Goal: Communication & Community: Answer question/provide support

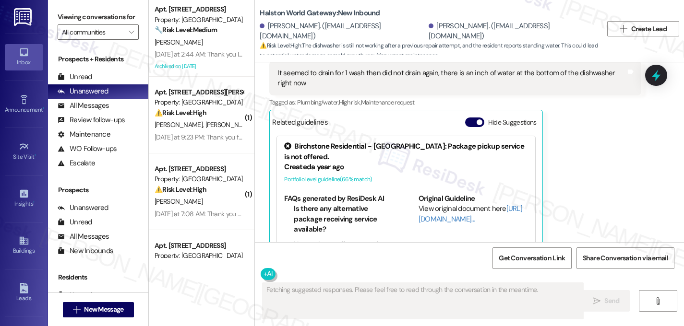
scroll to position [2529, 0]
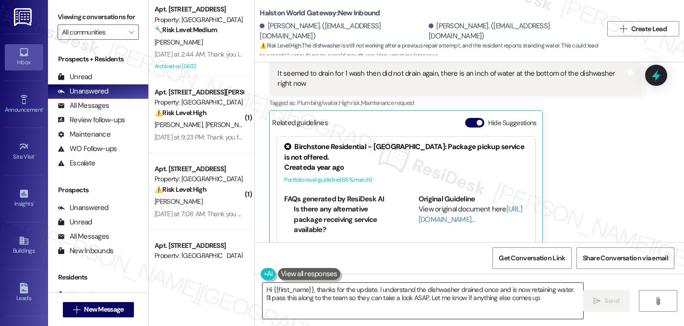
type textarea "Hi {{first_name}}, thanks for the update. I understand the dishwasher drained o…"
click at [433, 308] on textarea "Hi {{first_name}}, thanks for the update. I understand the dishwasher drained o…" at bounding box center [423, 301] width 321 height 36
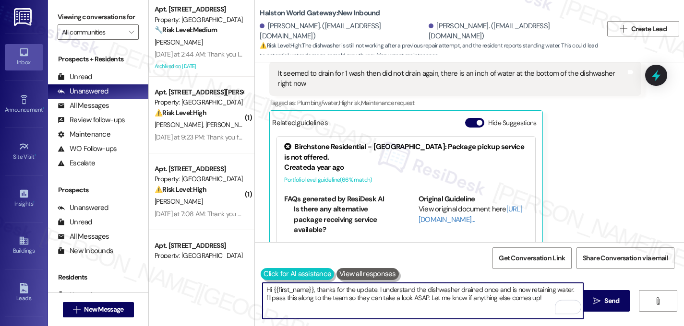
drag, startPoint x: 541, startPoint y: 303, endPoint x: 266, endPoint y: 277, distance: 276.7
click at [263, 283] on div "Hi {{first_name}}, thanks for the update. I understand the dishwasher drained o…" at bounding box center [423, 301] width 322 height 37
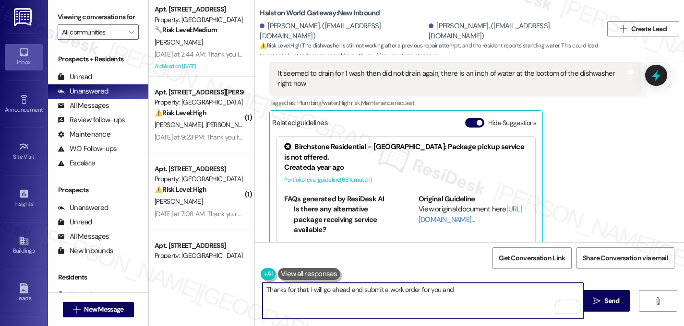
click at [358, 291] on textarea "Thanks for that. I will go ahead and submit a work order for you and" at bounding box center [423, 301] width 321 height 36
click at [343, 289] on textarea "Thanks for that. I will submit a work order for you and" at bounding box center [423, 301] width 321 height 36
click at [434, 289] on textarea "Thanks for that. I will submit a new work order for you and" at bounding box center [423, 301] width 321 height 36
click at [537, 291] on textarea "Thanks for that. I will submit a new work order for you and will make sure to m…" at bounding box center [423, 301] width 321 height 36
click at [577, 291] on textarea "Thanks for that. I will submit a new work order for you and will make sure to m…" at bounding box center [423, 301] width 321 height 36
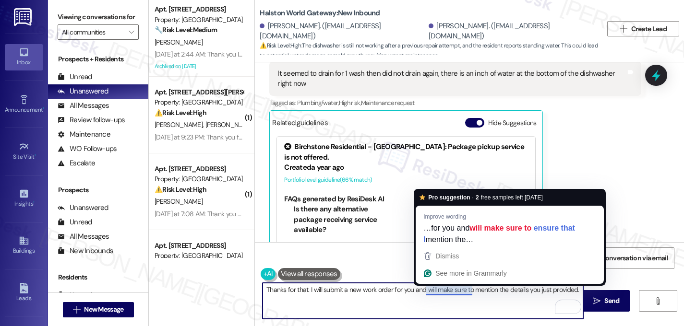
click at [446, 300] on textarea "Thanks for that. I will submit a new work order for you and will make sure to m…" at bounding box center [423, 301] width 321 height 36
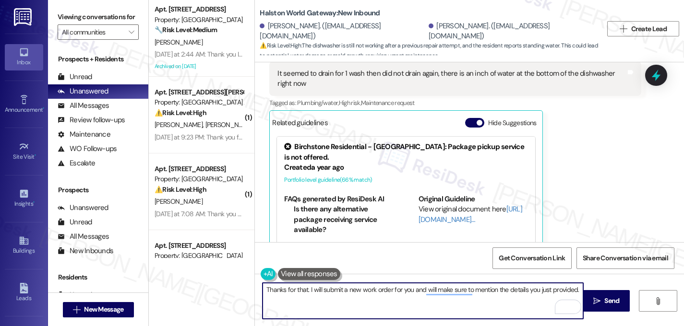
click at [471, 291] on textarea "Thanks for that. I will submit a new work order for you and will make sure to m…" at bounding box center [423, 301] width 321 height 36
click at [570, 289] on textarea "Thanks for that. I will submit a new work order for you and ensure that I menti…" at bounding box center [423, 301] width 321 height 36
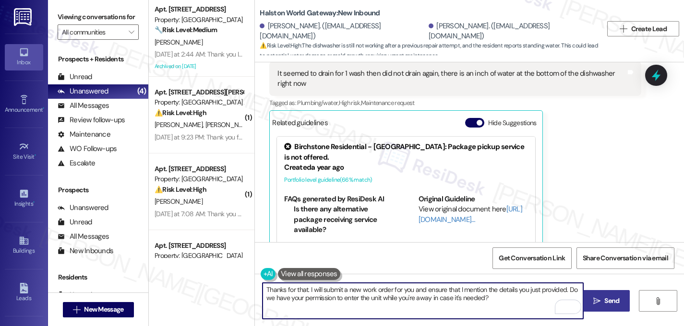
type textarea "Thanks for that. I will submit a new work order for you and ensure that I menti…"
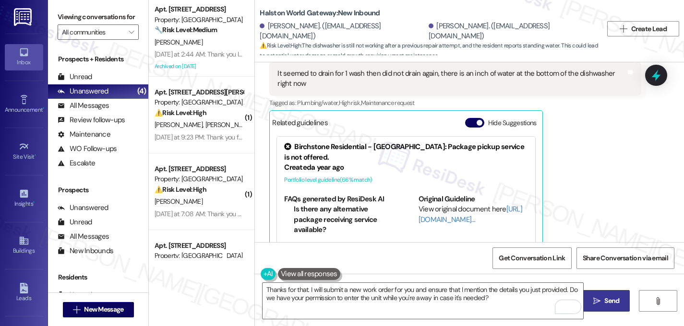
click at [611, 307] on button " Send" at bounding box center [606, 301] width 47 height 22
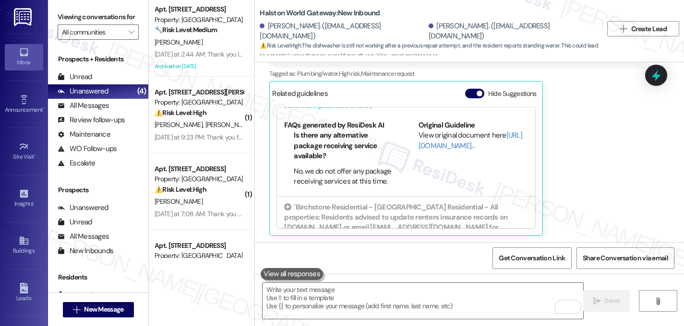
scroll to position [87, 0]
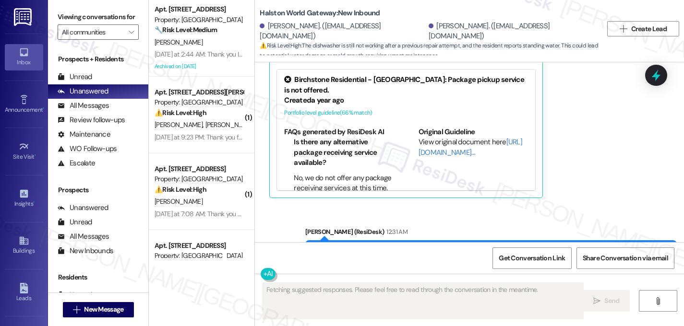
scroll to position [2651, 0]
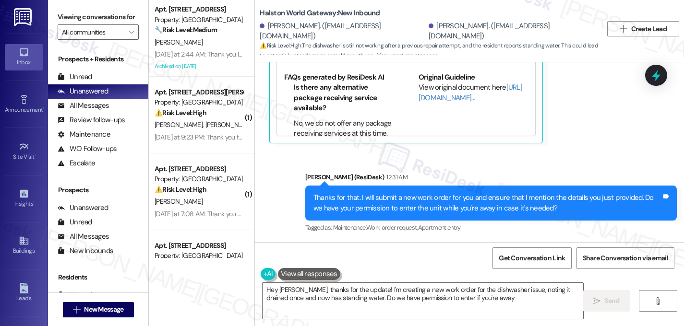
type textarea "Hey Bradley, thanks for the update! I'm creating a new work order for the dishw…"
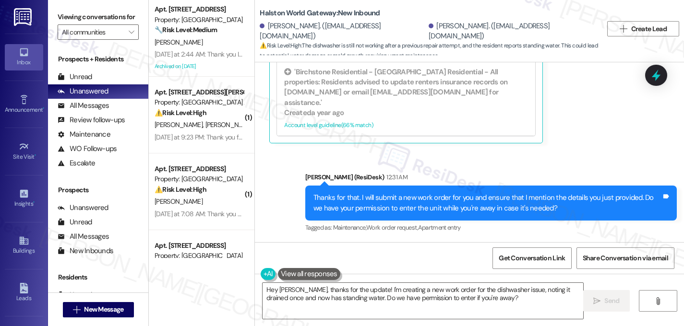
click at [540, 211] on div "Thanks for that. I will submit a new work order for you and ensure that I menti…" at bounding box center [487, 203] width 348 height 21
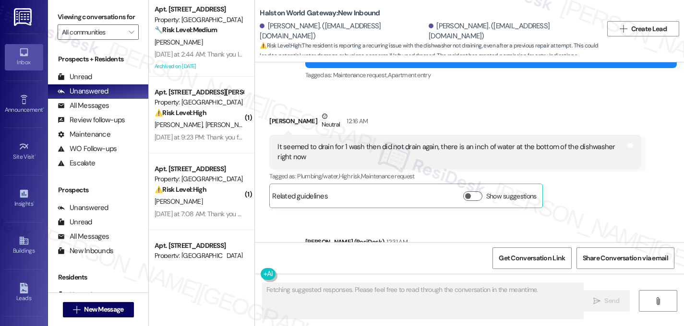
scroll to position [2601, 0]
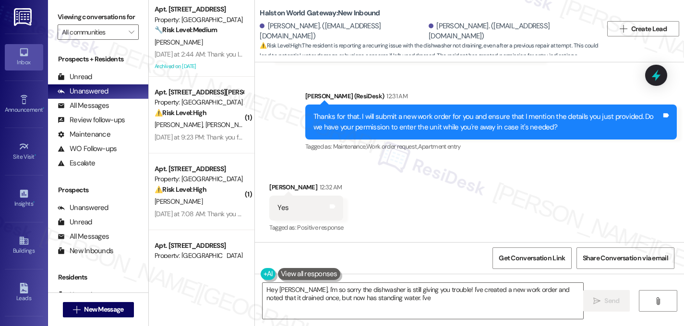
type textarea "Hey [PERSON_NAME], I'm so sorry the dishwasher is still giving you trouble! I'v…"
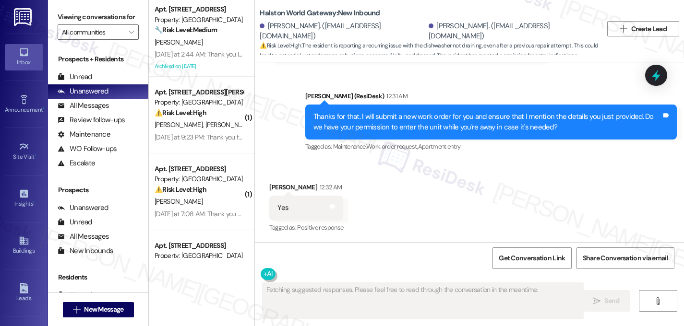
scroll to position [2600, 0]
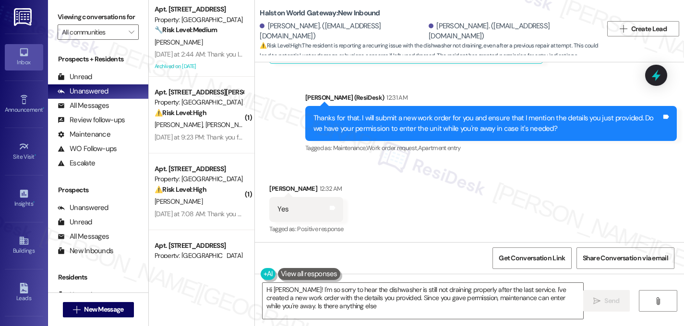
type textarea "Hi [PERSON_NAME]! I'm so sorry to hear the dishwasher is still not draining pro…"
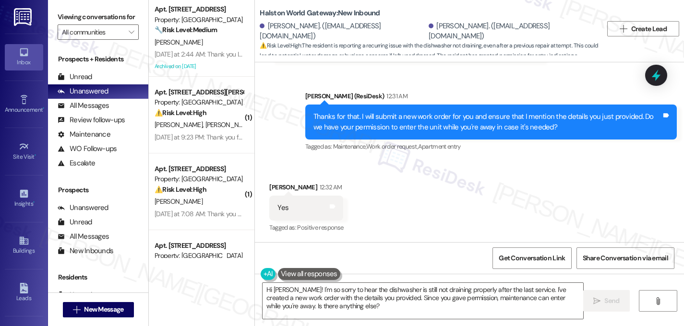
scroll to position [2602, 0]
click at [330, 311] on textarea "Hi [PERSON_NAME]! I'm so sorry to hear the dishwasher is still not draining pro…" at bounding box center [423, 301] width 321 height 36
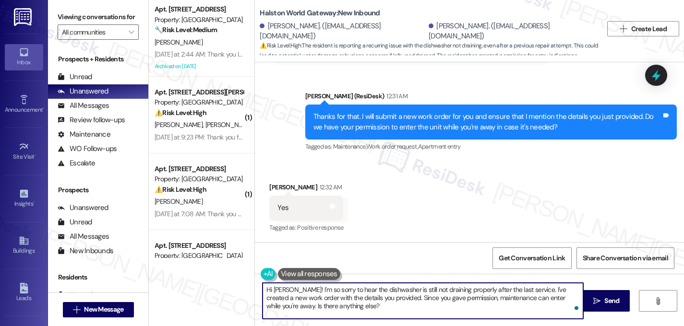
drag, startPoint x: 330, startPoint y: 311, endPoint x: 245, endPoint y: 278, distance: 90.5
click at [245, 278] on div "Apt. [STREET_ADDRESS] Property: [GEOGRAPHIC_DATA] 🔧 Risk Level: Medium The resi…" at bounding box center [416, 163] width 535 height 326
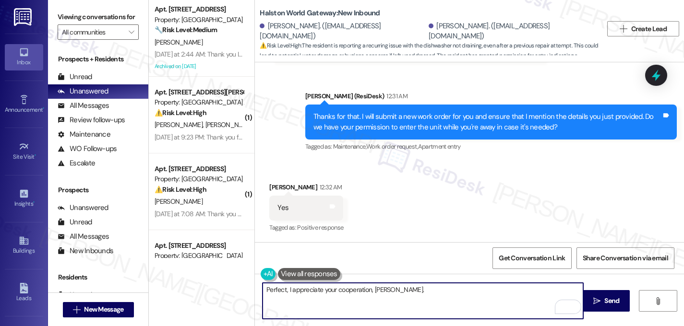
click at [283, 291] on textarea "Perfect, I appreciate your cooperation, [PERSON_NAME]." at bounding box center [423, 301] width 321 height 36
click at [413, 291] on textarea "Perfect! I appreciate your cooperation, Bradley." at bounding box center [423, 301] width 321 height 36
click at [272, 300] on textarea "Perfect! I appreciate your cooperation, Bradley. I successfully submitted the w…" at bounding box center [423, 301] width 321 height 36
click at [314, 303] on textarea "Perfect! I appreciate your cooperation, Bradley. I successfully submitted the w…" at bounding box center [423, 301] width 321 height 36
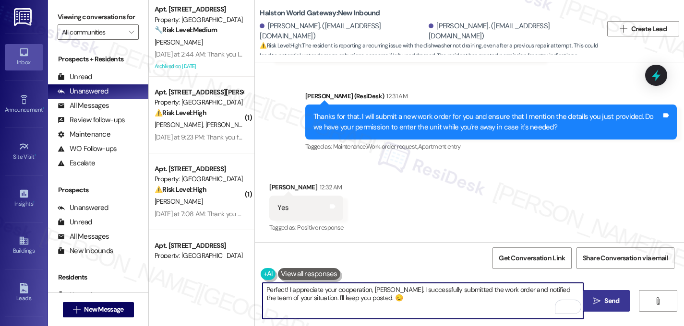
type textarea "Perfect! I appreciate your cooperation, Bradley. I successfully submitted the w…"
click at [613, 301] on span "Send" at bounding box center [611, 301] width 15 height 10
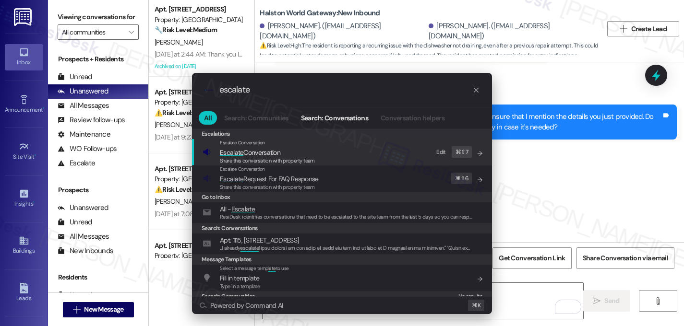
type input "escalate"
click at [244, 155] on span "Escalate Conversation" at bounding box center [250, 152] width 60 height 9
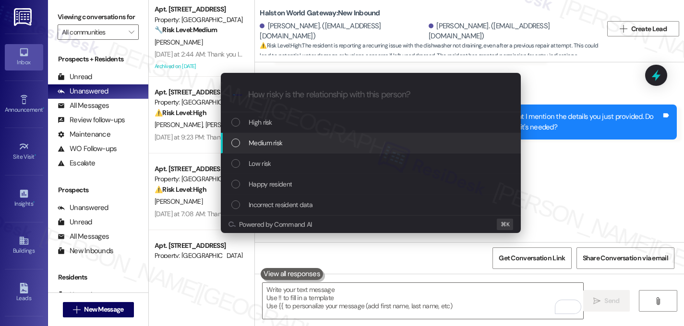
click at [235, 144] on div "List of options" at bounding box center [235, 143] width 9 height 9
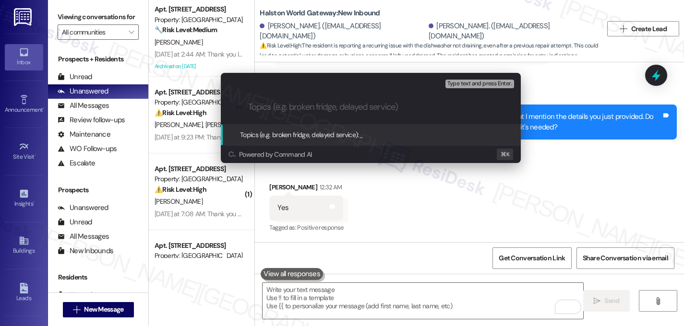
click at [270, 108] on input "Topics (e.g. broken fridge, delayed service)" at bounding box center [378, 107] width 261 height 10
type input "R"
click at [304, 109] on input "Topics (e.g. broken fridge, delayed service)" at bounding box center [378, 107] width 261 height 10
type input "w"
paste input "16136753"
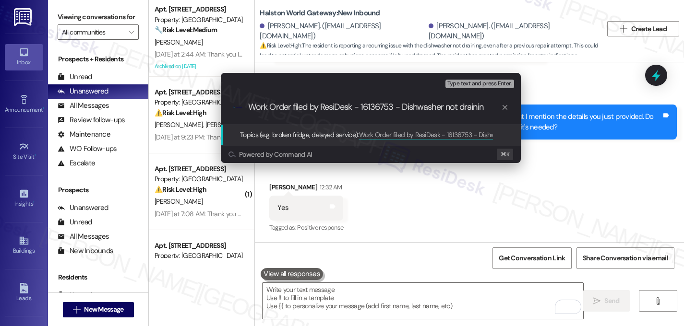
type input "Work Order filed by ResiDesk - 16136753 - Dishwasher not draining"
click at [293, 108] on input "Work Order filed by ResiDesk - 16136753 - Dishwasher not draining" at bounding box center [374, 107] width 253 height 10
click at [293, 107] on input "Work Order filed by ResiDesk - 16136753 - Dishwasher not draining" at bounding box center [374, 107] width 253 height 10
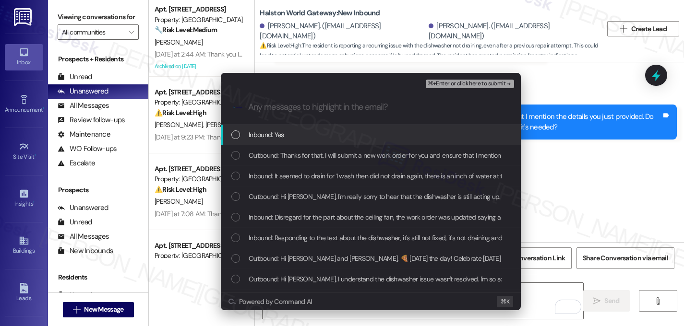
click at [231, 135] on div "List of options" at bounding box center [235, 135] width 9 height 9
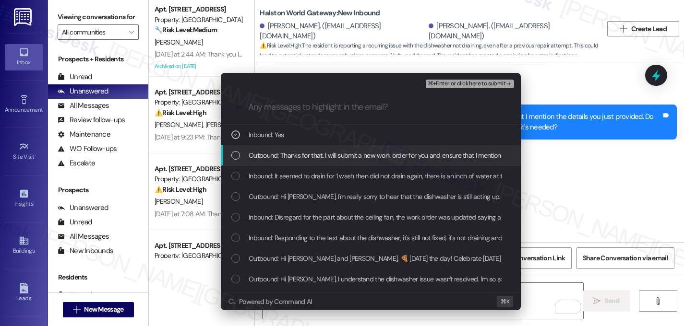
click at [227, 159] on div "Outbound: Thanks for that. I will submit a new work order for you and ensure th…" at bounding box center [371, 155] width 300 height 21
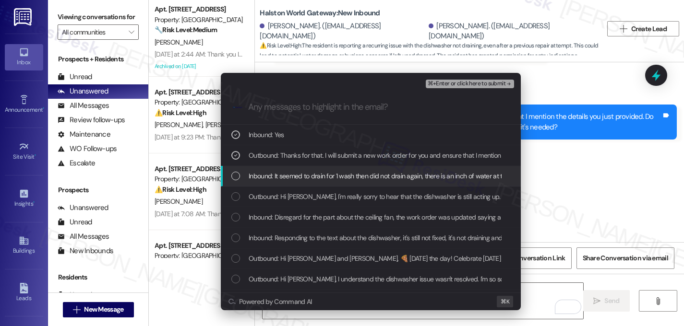
click at [231, 175] on div "Inbound: It seemed to drain for 1 wash then did not drain again, there is an in…" at bounding box center [371, 176] width 300 height 21
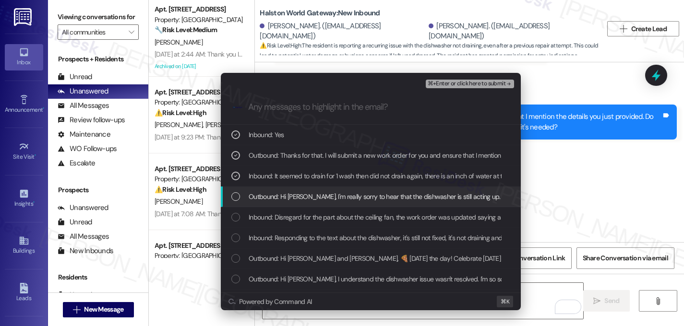
click at [233, 195] on div "List of options" at bounding box center [235, 196] width 9 height 9
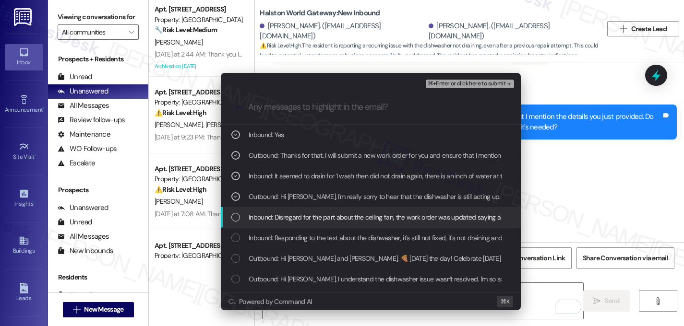
click at [236, 222] on div "Inbound: Disregard for the part about the ceiling fan, the work order was updat…" at bounding box center [371, 217] width 281 height 11
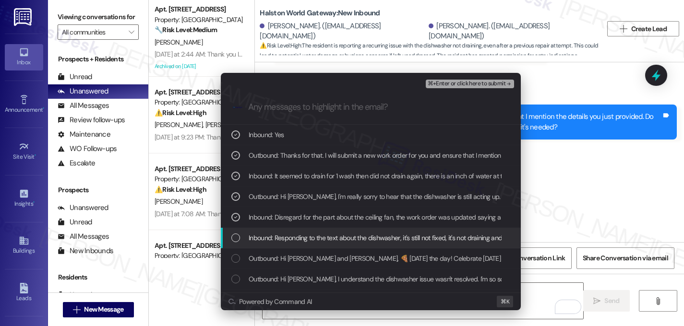
click at [238, 233] on div "Inbound: Responding to the text about the dishwasher, it's still not fixed, it'…" at bounding box center [371, 238] width 281 height 11
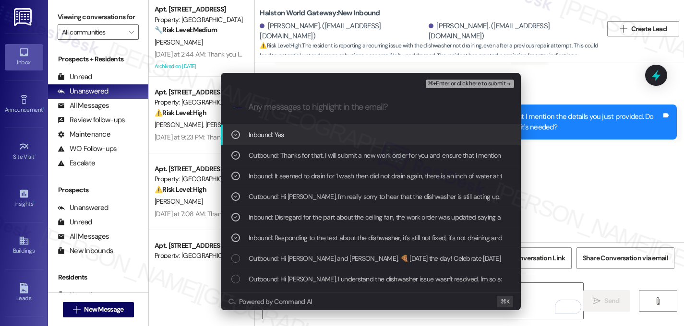
click at [490, 85] on span "⌘+Enter or click here to submit" at bounding box center [467, 84] width 78 height 7
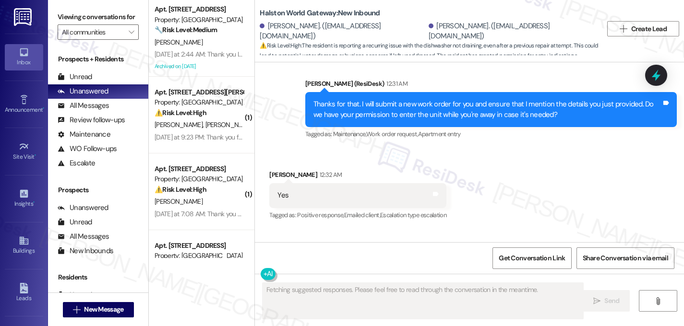
scroll to position [2693, 0]
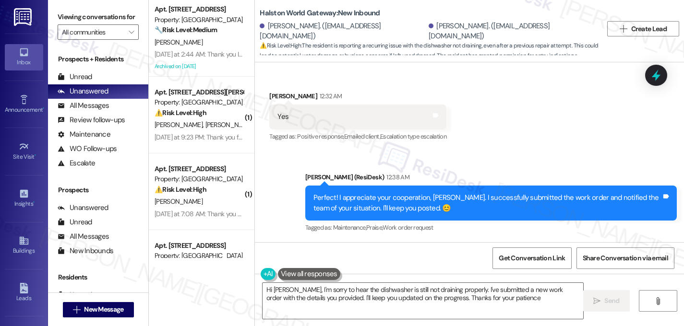
type textarea "Hi Bradley, I'm sorry to hear the dishwasher is still not draining properly. I'…"
